Goal: Information Seeking & Learning: Learn about a topic

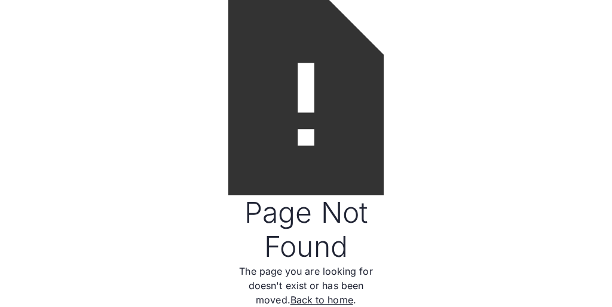
click at [306, 154] on img at bounding box center [305, 97] width 155 height 195
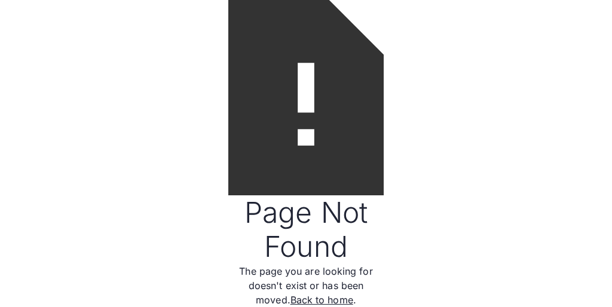
click at [306, 154] on img at bounding box center [305, 97] width 155 height 195
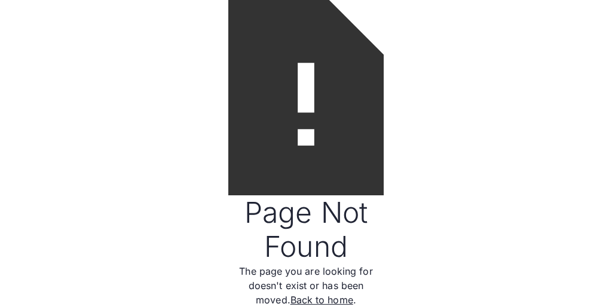
click at [306, 154] on img at bounding box center [305, 97] width 155 height 195
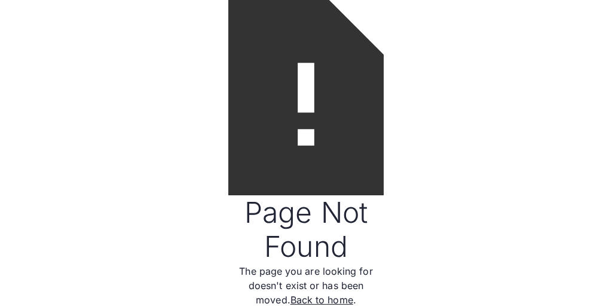
click at [306, 154] on img at bounding box center [305, 97] width 155 height 195
